Goal: Find specific page/section: Find specific page/section

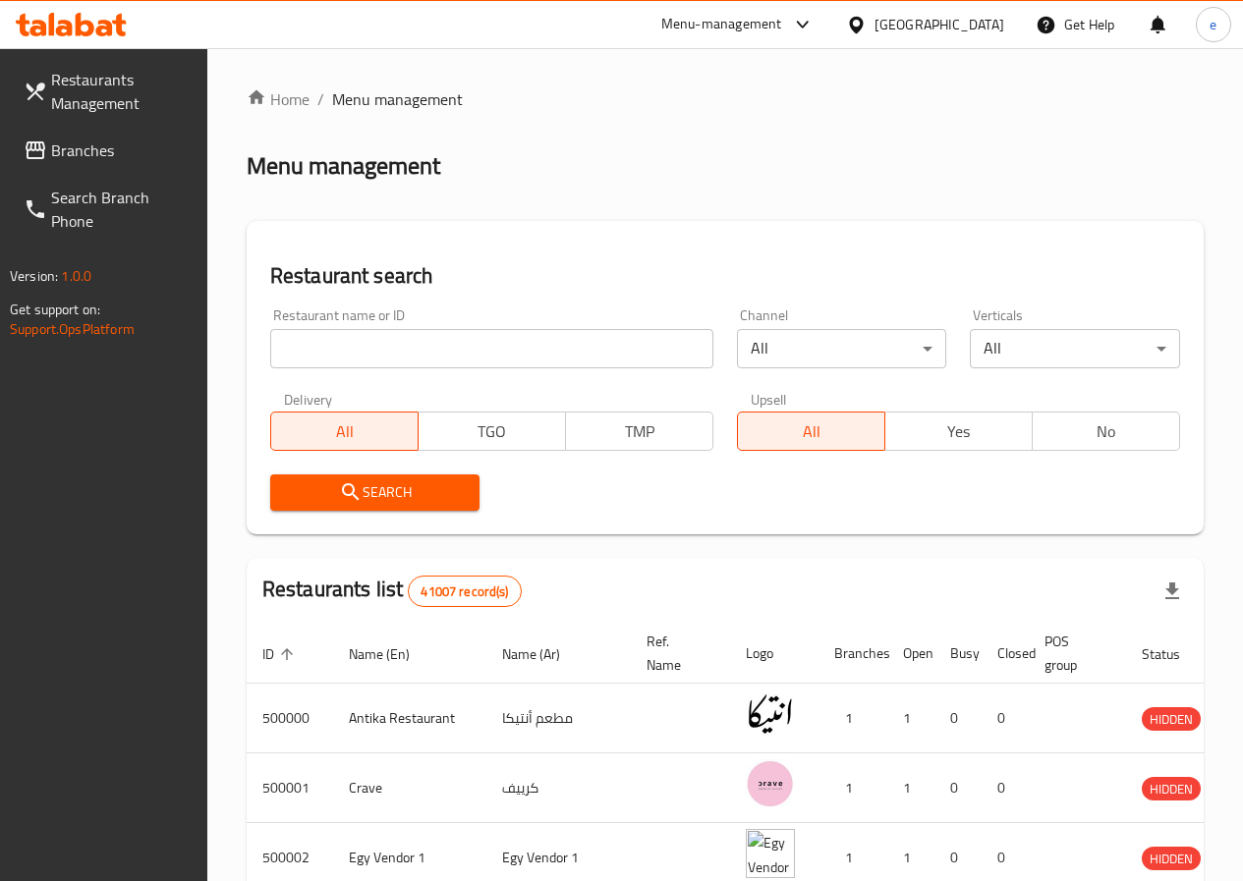
click at [412, 347] on input "search" at bounding box center [491, 348] width 443 height 39
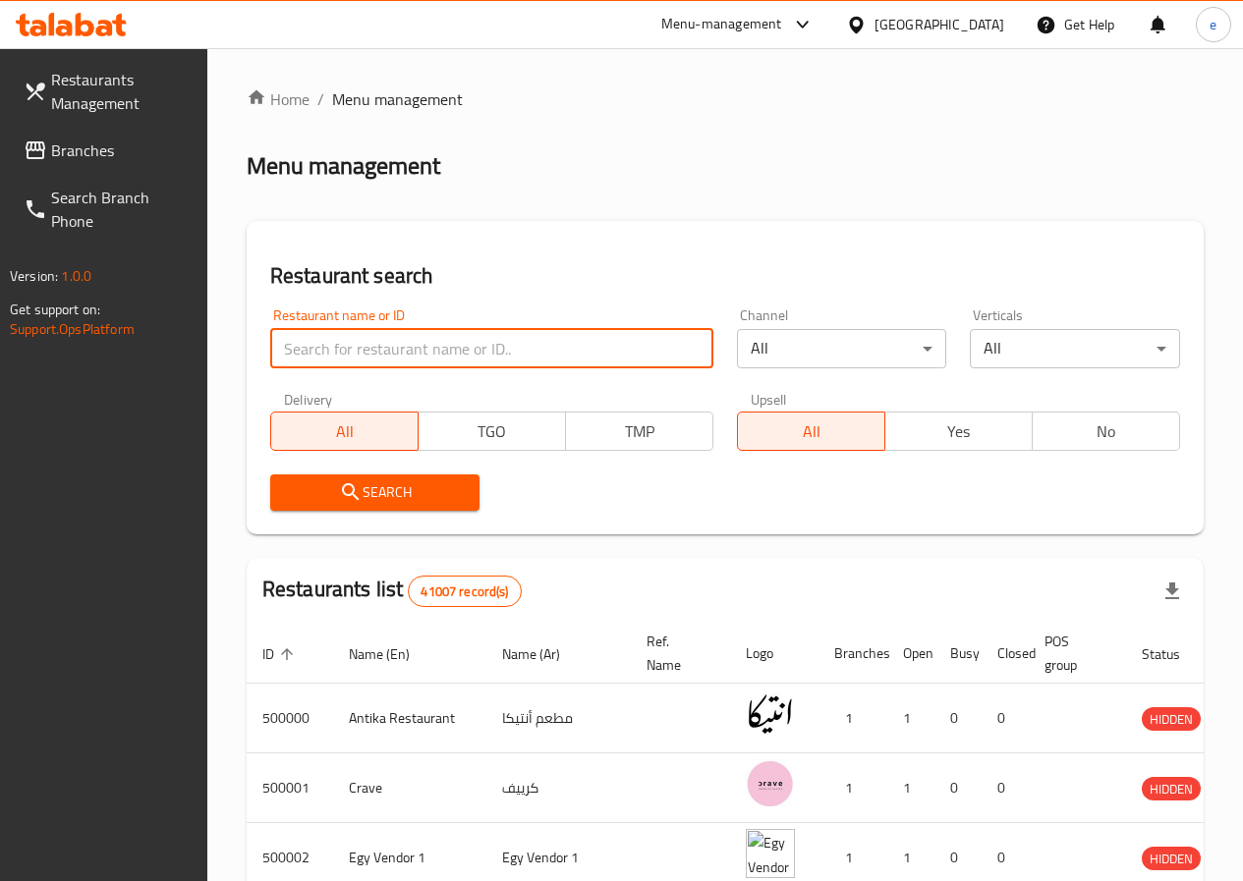
click at [412, 347] on input "search" at bounding box center [491, 348] width 443 height 39
paste input "776623"
type input "776623"
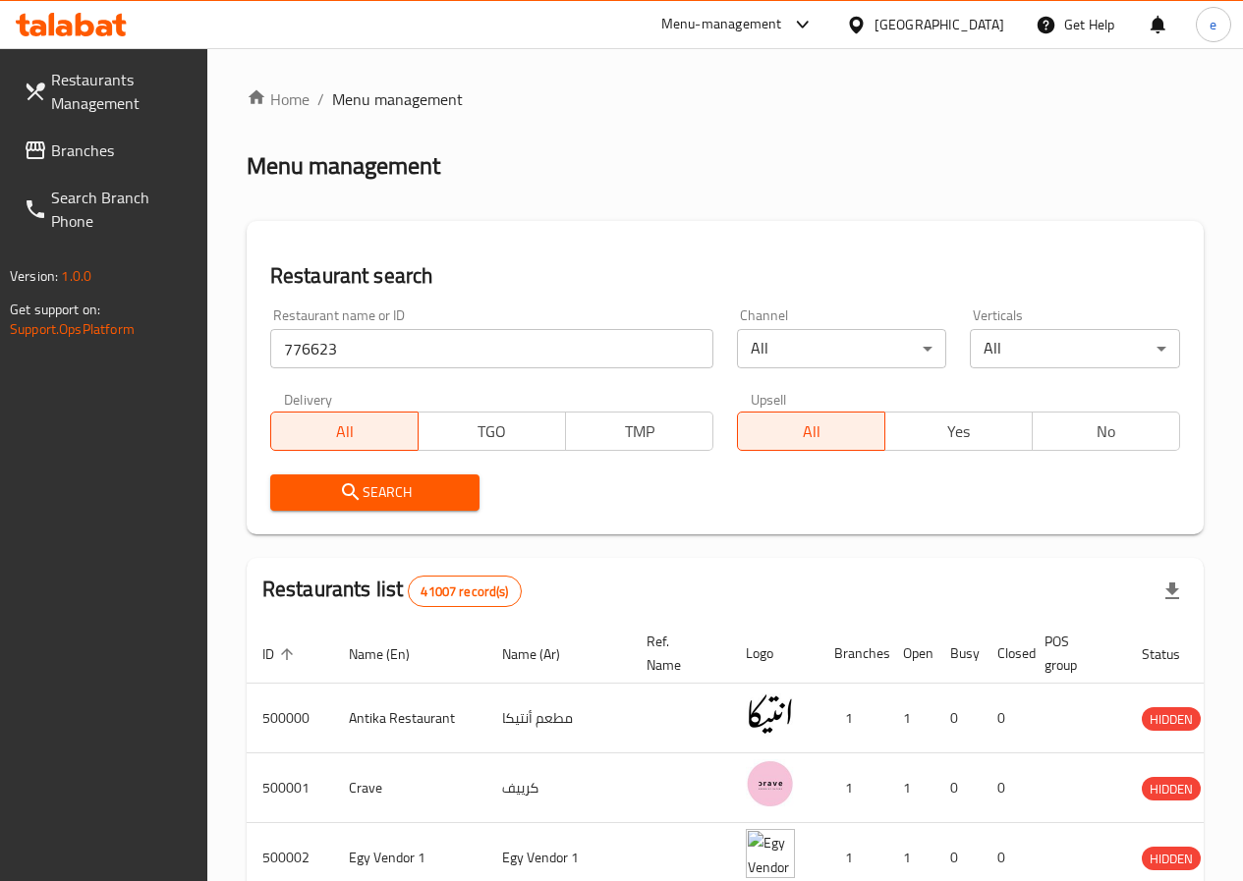
click at [365, 497] on span "Search" at bounding box center [375, 493] width 179 height 25
click at [370, 335] on input "search" at bounding box center [491, 348] width 443 height 39
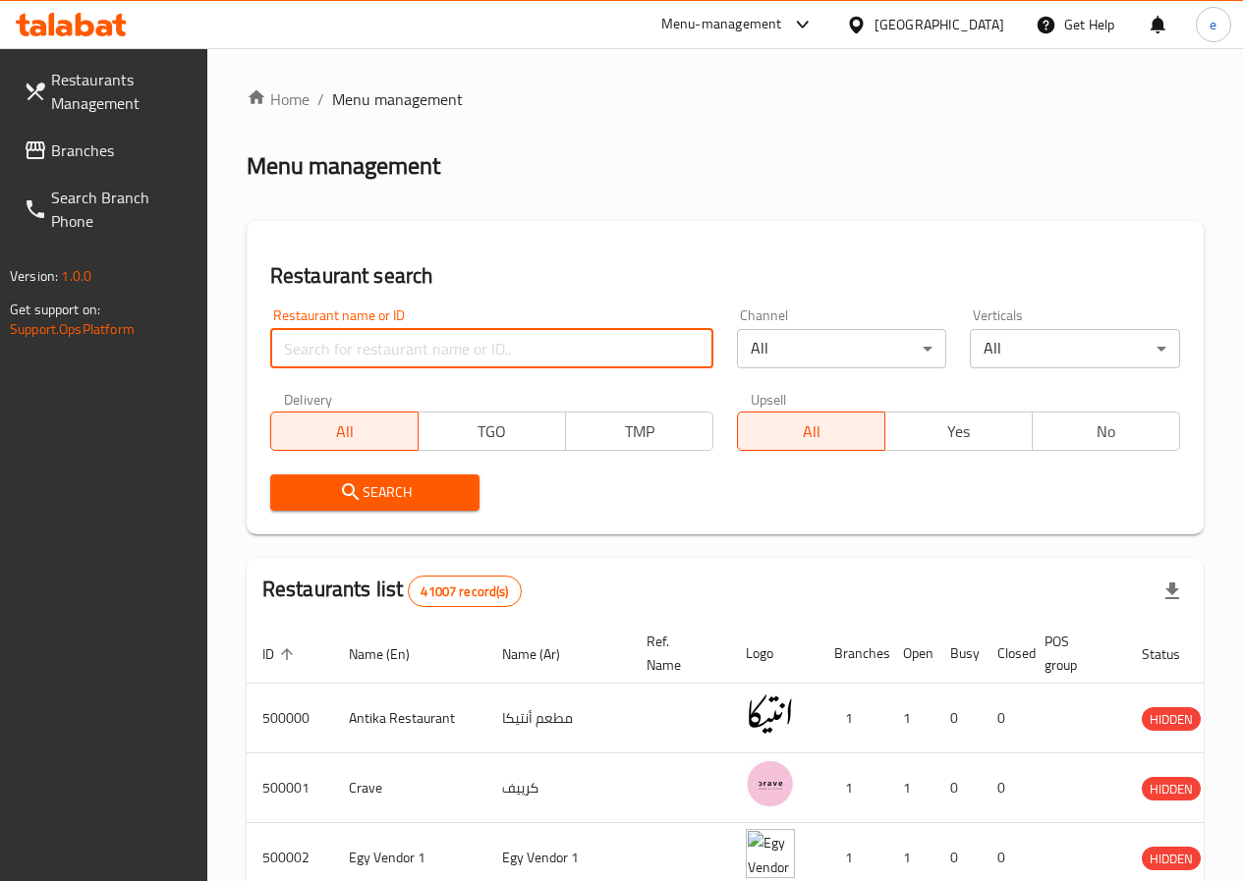
paste input "776623"
type input "776623"
click button "Search" at bounding box center [375, 493] width 210 height 36
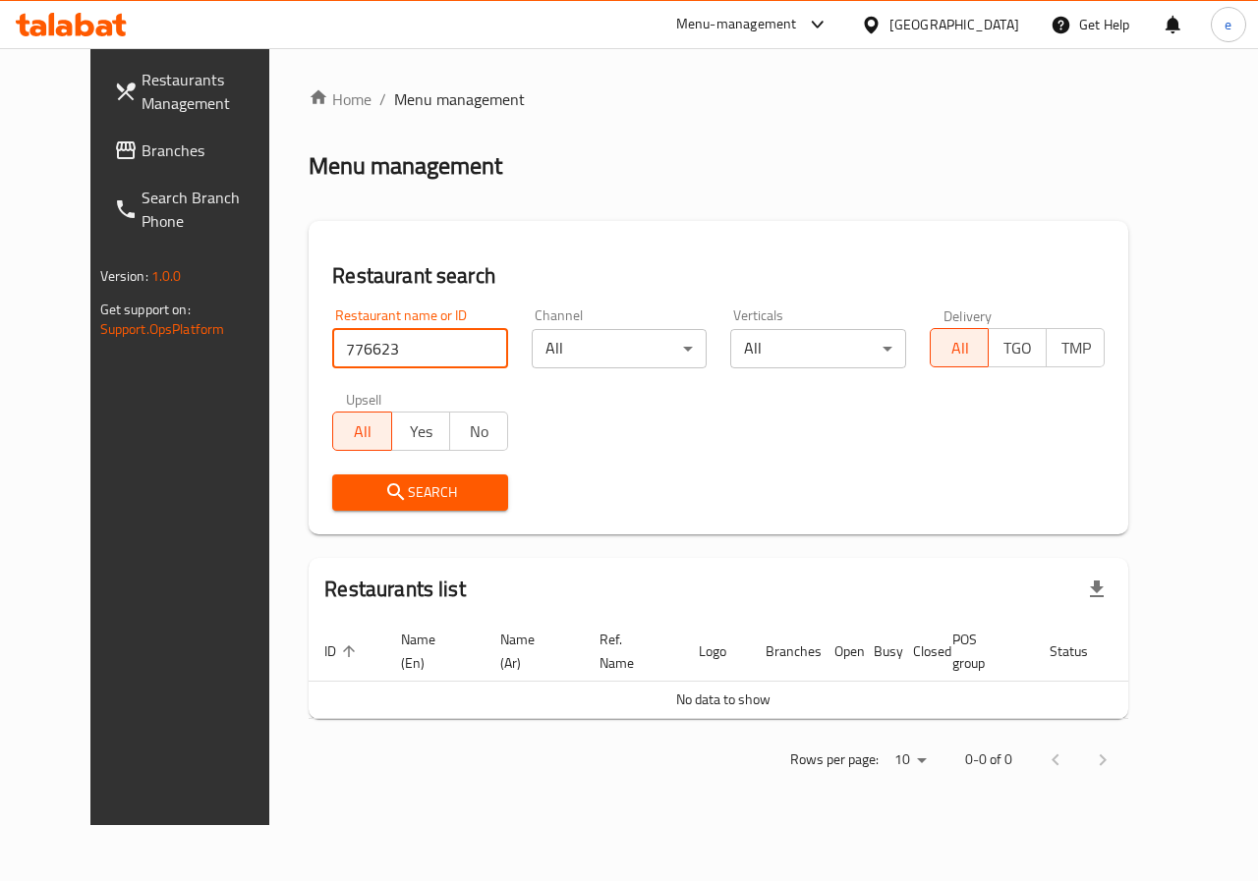
click at [142, 141] on span "Branches" at bounding box center [213, 151] width 143 height 24
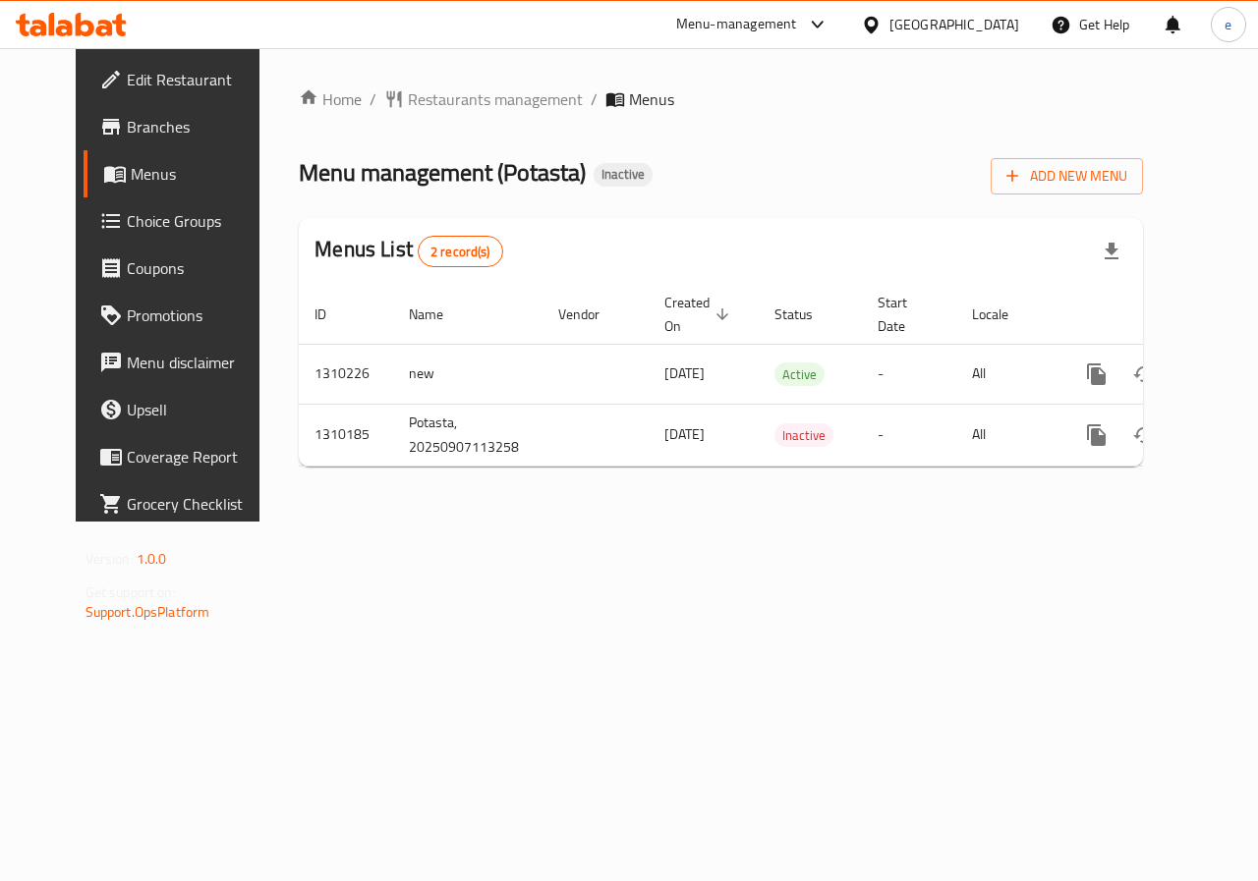
drag, startPoint x: 78, startPoint y: 135, endPoint x: 94, endPoint y: 151, distance: 23.6
click at [127, 135] on span "Branches" at bounding box center [198, 127] width 143 height 24
